Goal: Entertainment & Leisure: Consume media (video, audio)

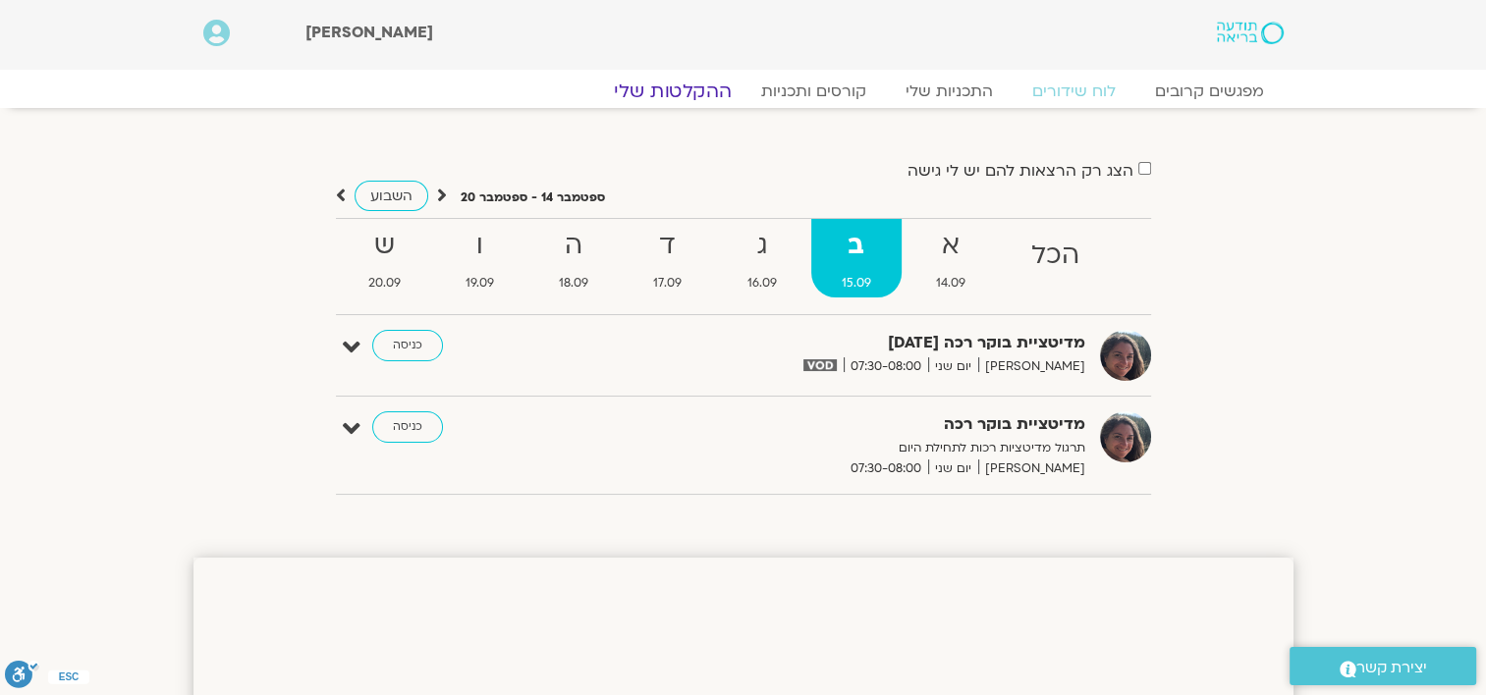
click at [695, 93] on link "ההקלטות שלי" at bounding box center [672, 92] width 165 height 24
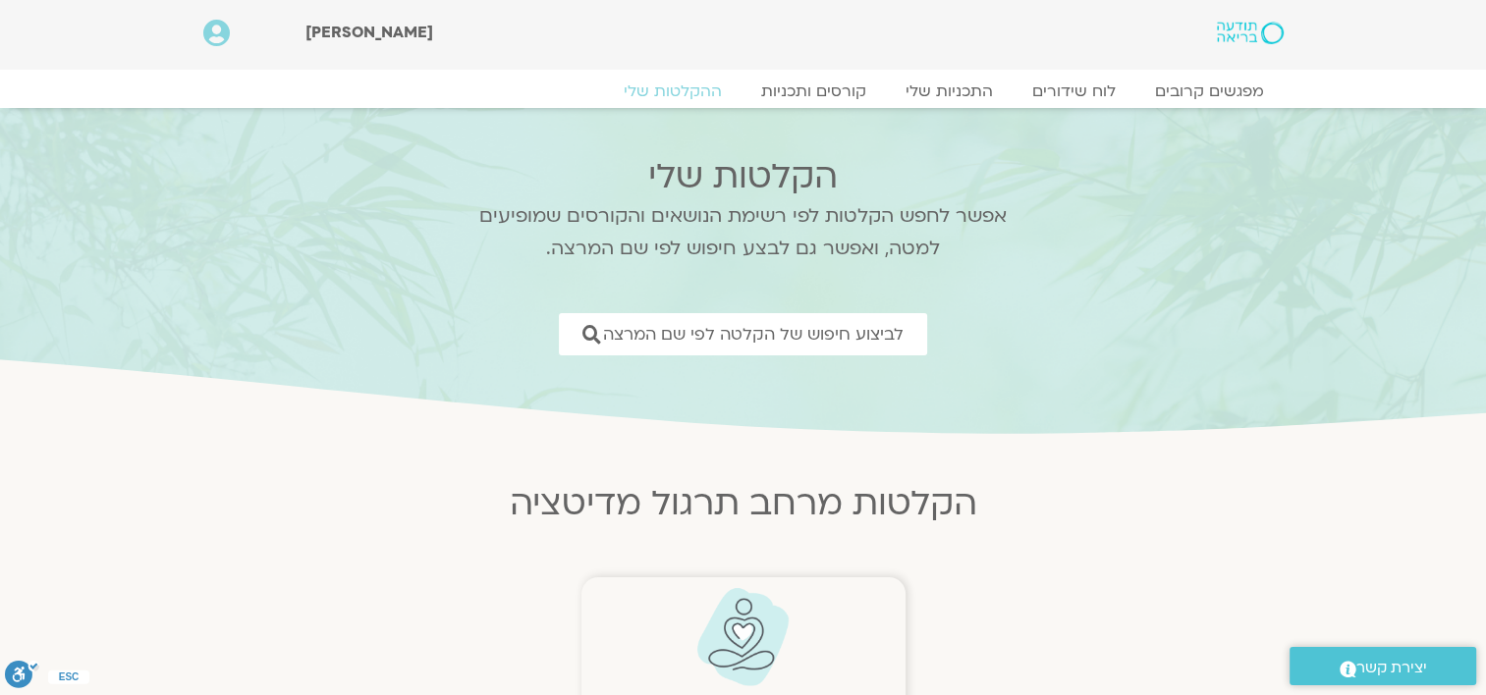
click at [740, 623] on img at bounding box center [742, 637] width 97 height 100
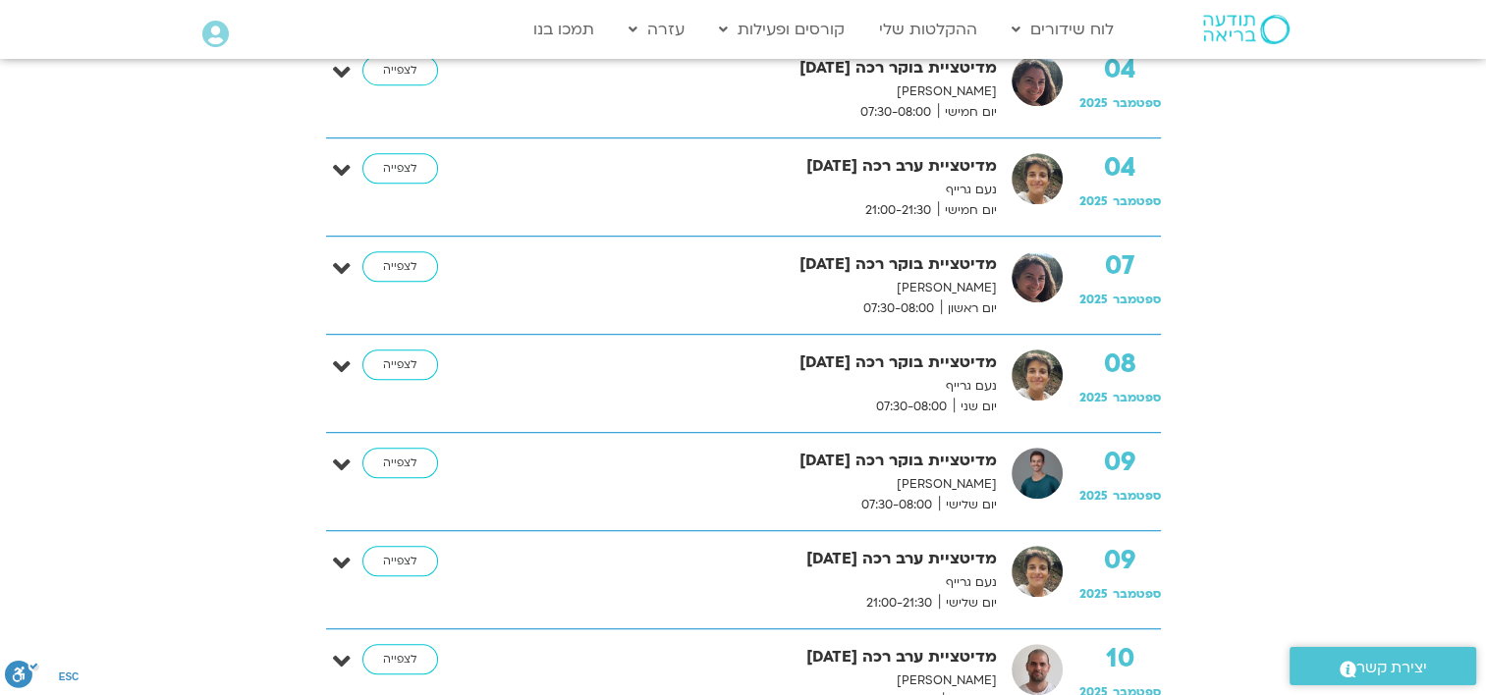
scroll to position [1139, 0]
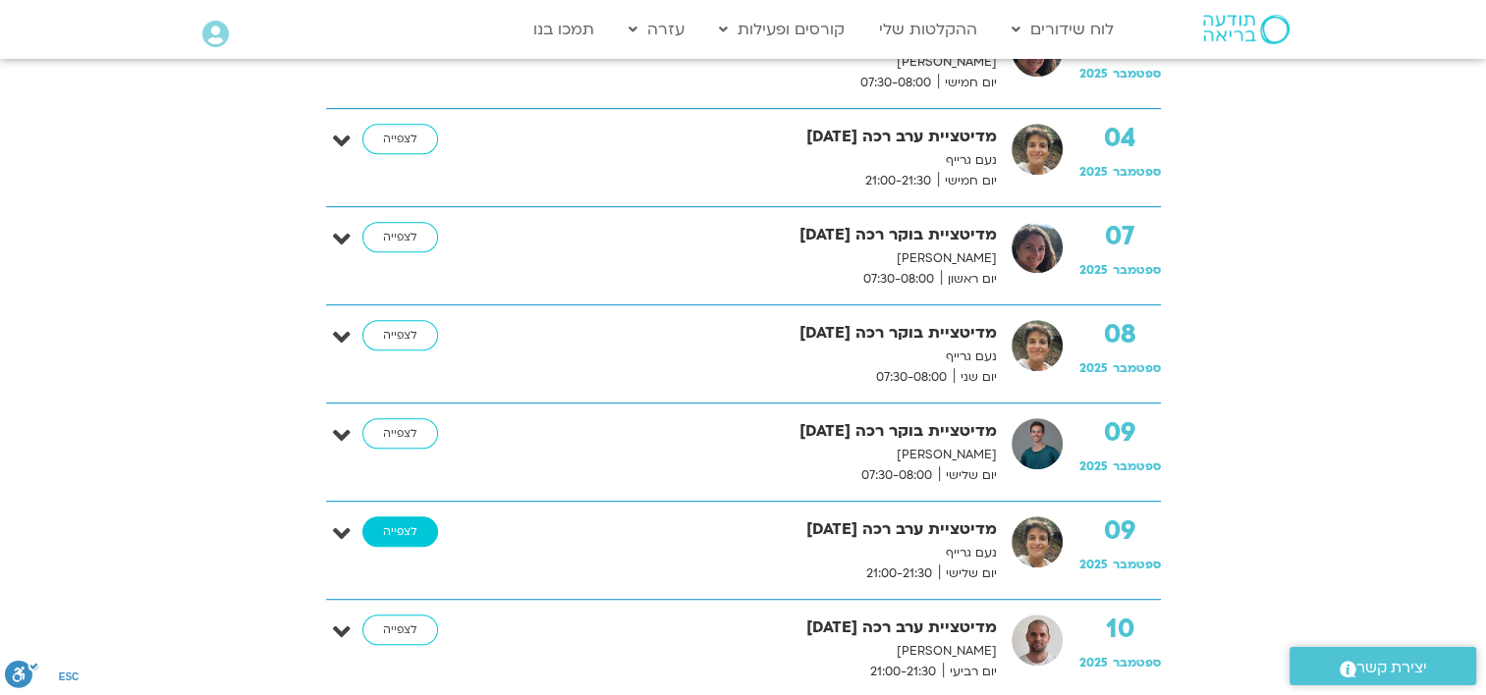
click at [395, 527] on link "לצפייה" at bounding box center [400, 531] width 76 height 31
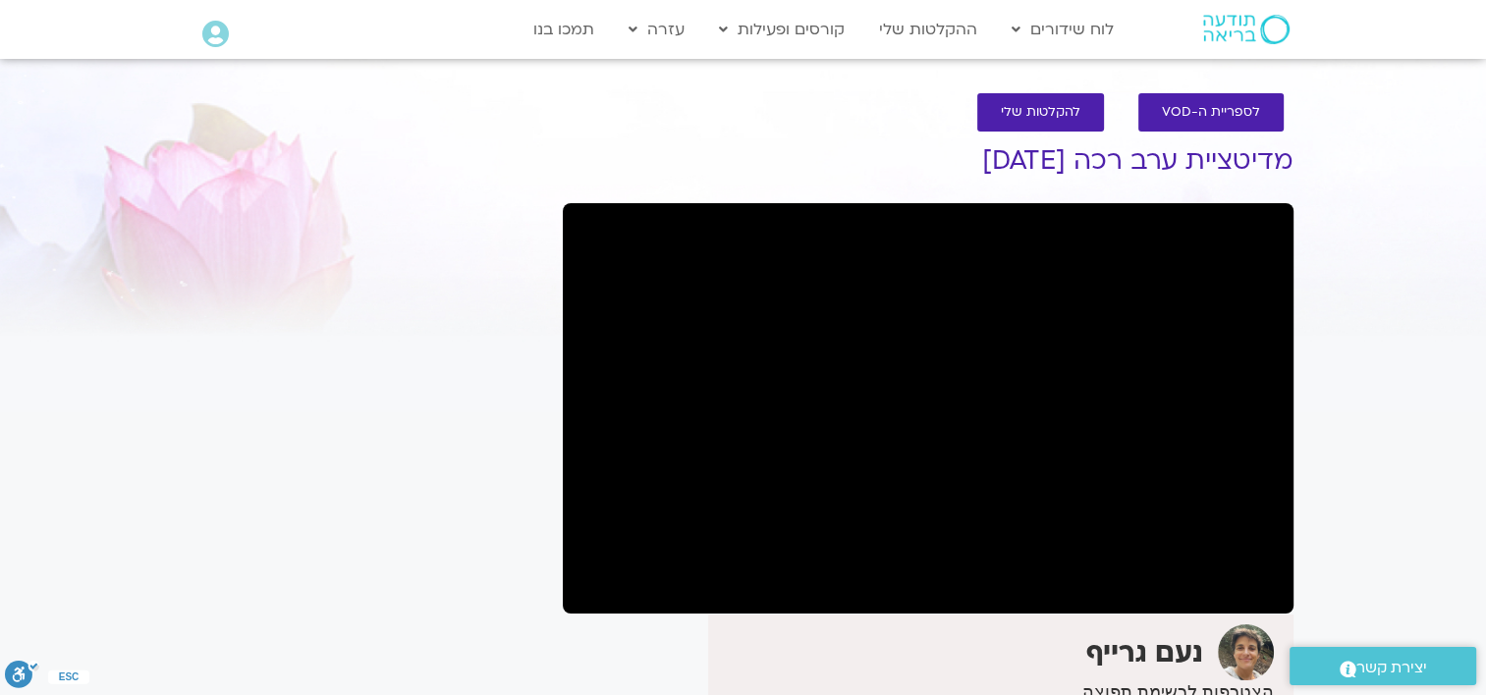
click at [1249, 649] on img at bounding box center [1245, 652] width 56 height 56
